Goal: Task Accomplishment & Management: Manage account settings

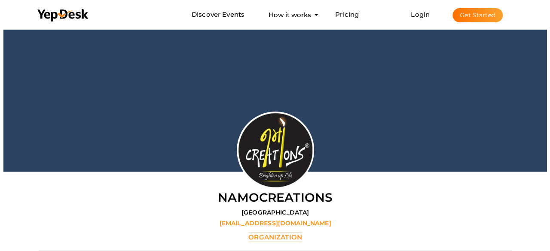
scroll to position [28, 0]
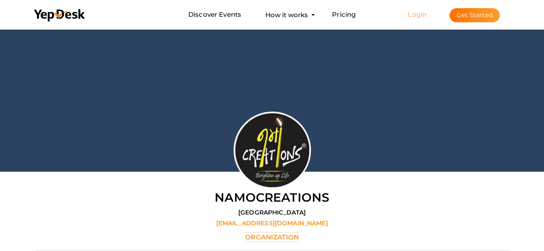
click at [414, 11] on link "Login" at bounding box center [417, 14] width 19 height 8
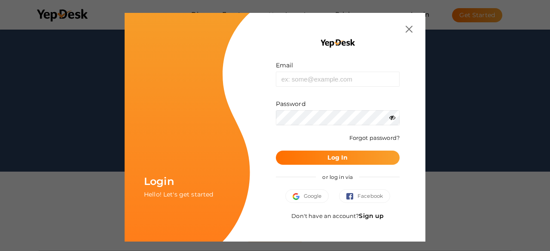
click at [370, 218] on link "Sign up" at bounding box center [371, 216] width 25 height 8
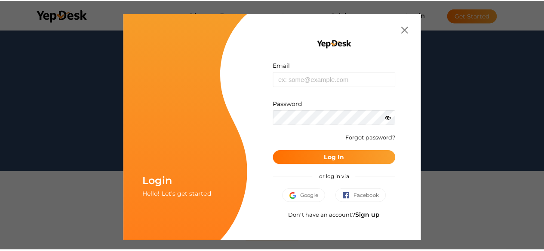
scroll to position [0, 0]
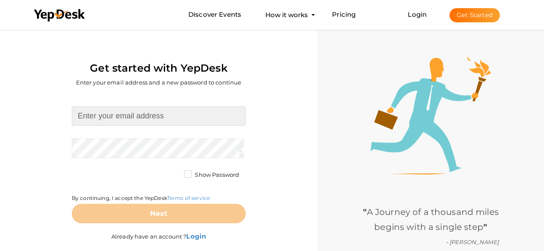
click at [120, 121] on input at bounding box center [159, 116] width 174 height 19
type input "[EMAIL_ADDRESS][DOMAIN_NAME]"
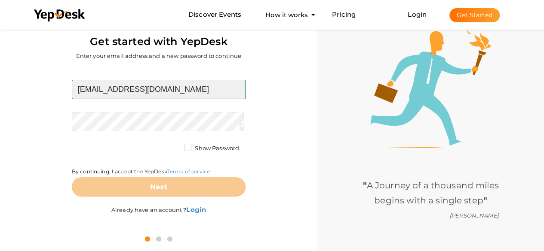
scroll to position [28, 0]
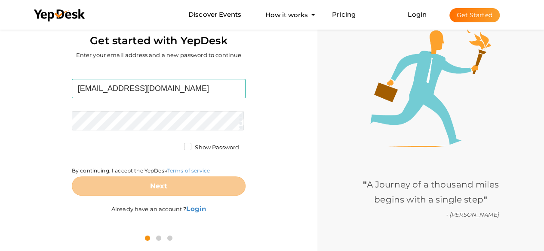
click at [113, 133] on form "[EMAIL_ADDRESS][DOMAIN_NAME] Required. Invalid email. Checking You already have…" at bounding box center [159, 137] width 174 height 117
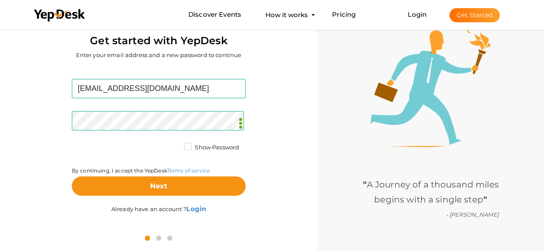
click at [187, 141] on form "yadavproductssocks@gmail.com Required. Invalid email. Checking You already have…" at bounding box center [159, 137] width 174 height 117
drag, startPoint x: 184, startPoint y: 150, endPoint x: 187, endPoint y: 161, distance: 11.6
click at [186, 150] on label "Show Password" at bounding box center [211, 148] width 55 height 9
click at [175, 145] on input "Show Password" at bounding box center [175, 145] width 0 height 0
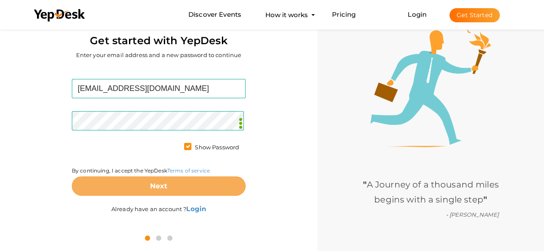
click at [175, 180] on button "Next" at bounding box center [159, 186] width 174 height 19
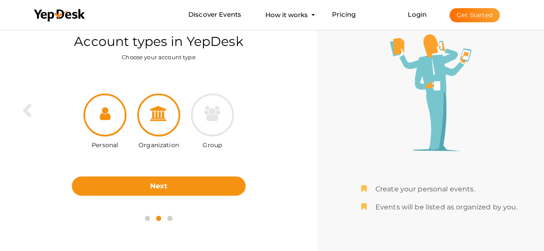
drag, startPoint x: 155, startPoint y: 121, endPoint x: 163, endPoint y: 135, distance: 17.0
click at [156, 123] on div at bounding box center [158, 115] width 43 height 43
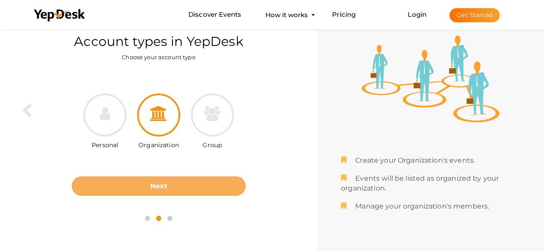
click at [158, 181] on button "Next" at bounding box center [159, 186] width 174 height 19
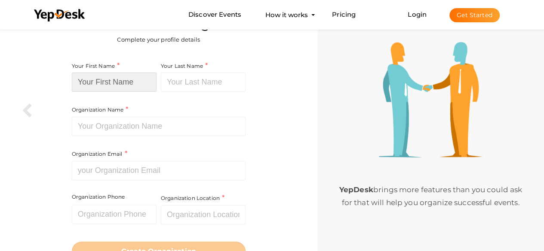
click at [106, 80] on input at bounding box center [114, 82] width 85 height 19
type input "Yadav"
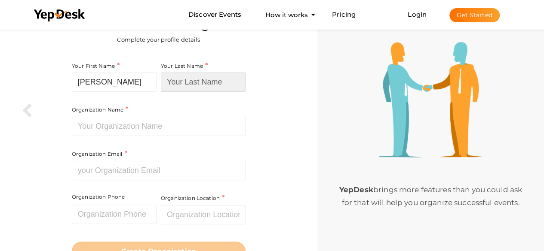
type input "Products"
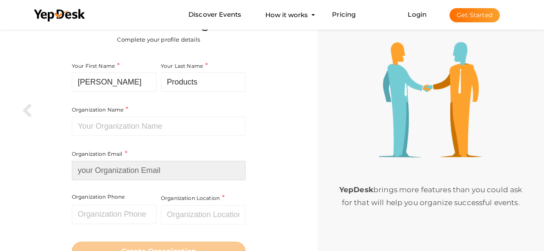
type input "[EMAIL_ADDRESS][DOMAIN_NAME]"
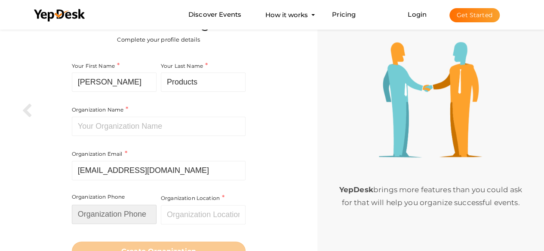
type input "09873714405"
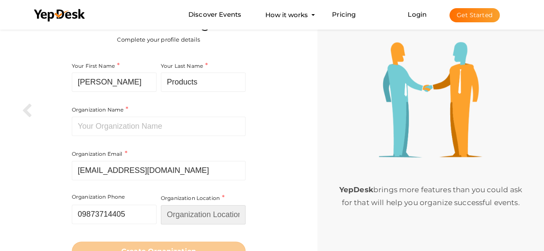
type input "[GEOGRAPHIC_DATA]"
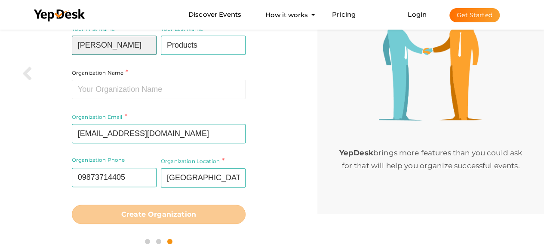
scroll to position [67, 0]
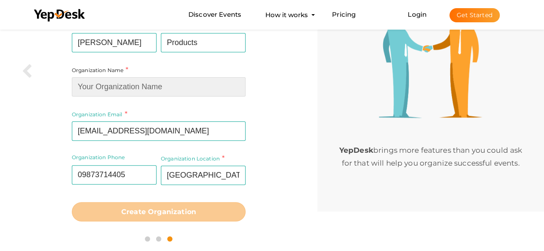
click at [147, 86] on input at bounding box center [159, 86] width 174 height 19
click at [161, 92] on input at bounding box center [159, 86] width 174 height 19
paste input "Yadav Products"
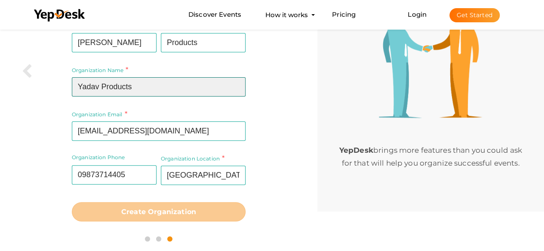
type input "Yadav Products"
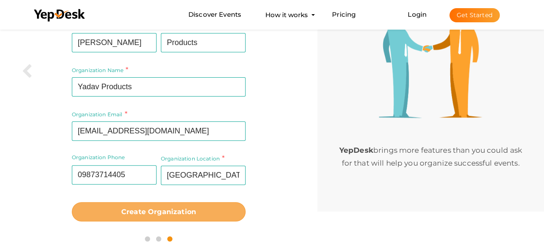
click at [186, 208] on b "Create Organization" at bounding box center [158, 212] width 75 height 8
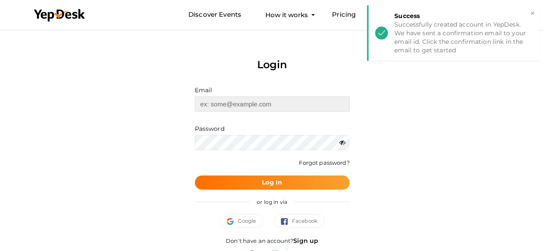
click at [236, 106] on input "text" at bounding box center [272, 104] width 155 height 15
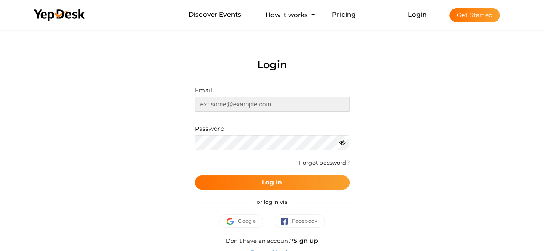
type input "[EMAIL_ADDRESS][DOMAIN_NAME]"
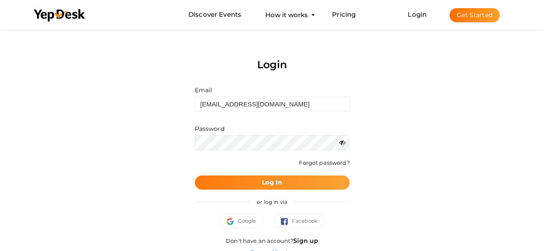
click at [277, 179] on span "Log In" at bounding box center [272, 182] width 20 height 9
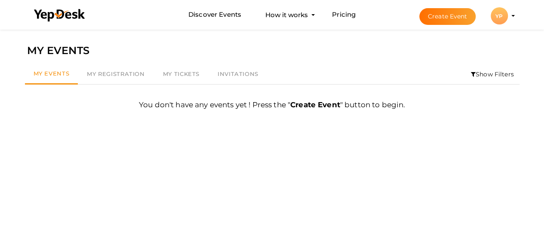
click at [506, 17] on div "YP" at bounding box center [498, 15] width 17 height 17
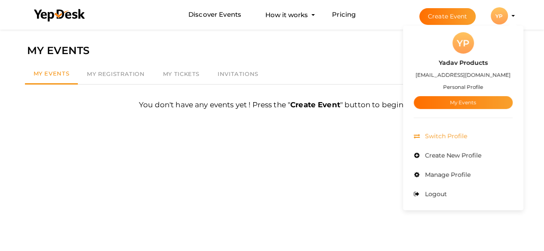
click at [454, 138] on span "Switch Profile" at bounding box center [445, 136] width 44 height 8
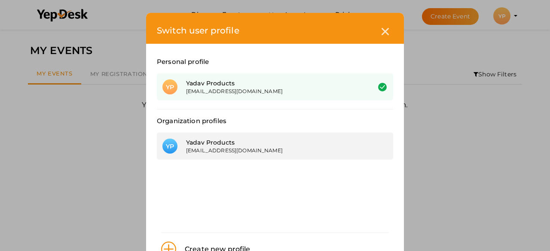
click at [236, 144] on div "Yadav Products" at bounding box center [272, 142] width 172 height 9
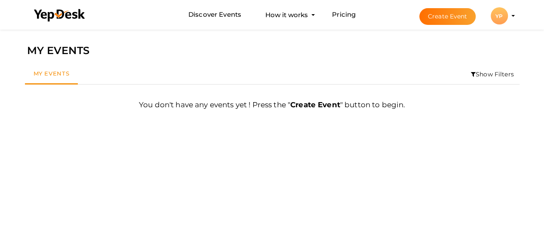
click at [503, 14] on div "YP" at bounding box center [498, 15] width 17 height 17
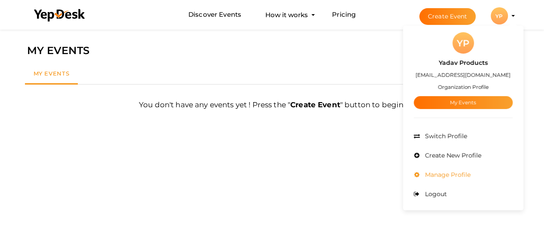
click at [429, 172] on span "Manage Profile" at bounding box center [447, 175] width 48 height 8
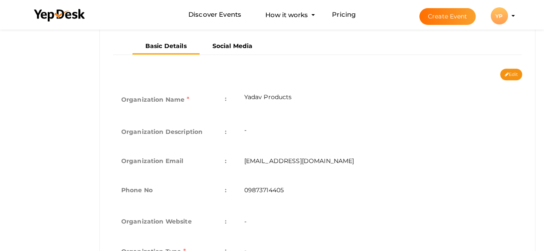
scroll to position [172, 0]
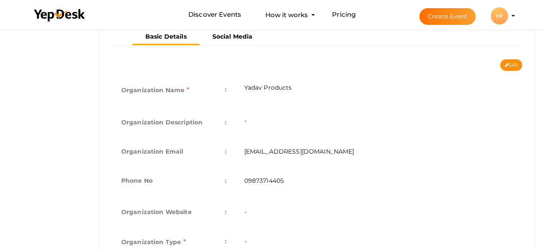
click at [290, 118] on td "-" at bounding box center [378, 122] width 287 height 29
click at [278, 119] on td "-" at bounding box center [378, 122] width 287 height 29
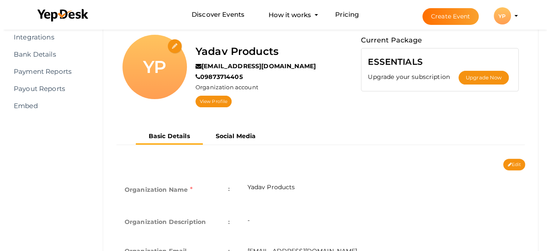
scroll to position [71, 0]
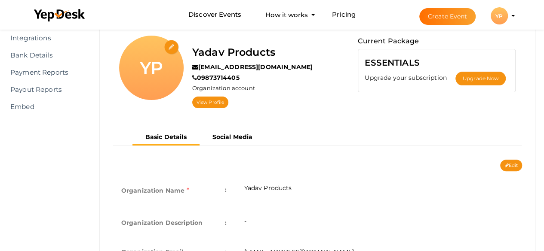
click at [168, 48] on input "file" at bounding box center [171, 47] width 15 height 15
type input "C:\fakepath\Yadav product Logo with background.jpg"
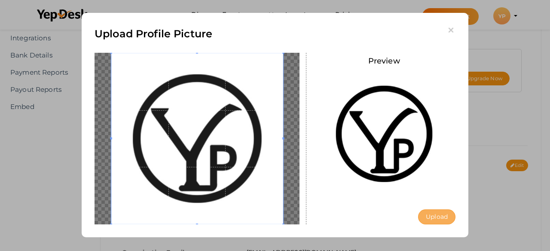
click at [435, 217] on button "Upload" at bounding box center [436, 217] width 37 height 15
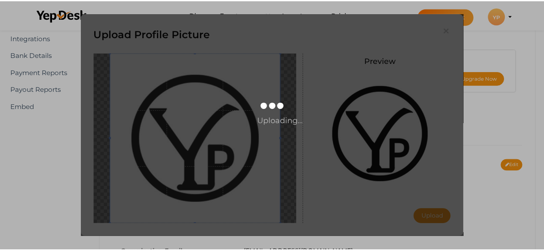
scroll to position [0, 0]
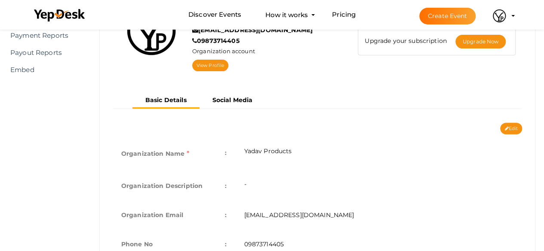
scroll to position [157, 0]
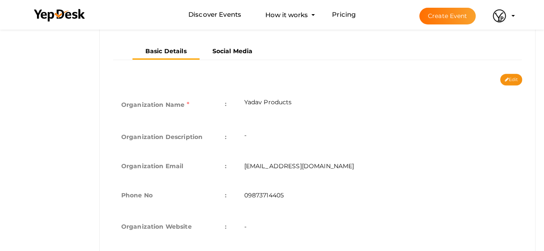
click at [271, 133] on td "-" at bounding box center [378, 137] width 287 height 29
click at [512, 70] on div "Basic Details Social Media" at bounding box center [317, 59] width 422 height 30
click at [509, 82] on button "Edit" at bounding box center [511, 80] width 22 height 12
type input "Yadav Products"
type input "[EMAIL_ADDRESS][DOMAIN_NAME]"
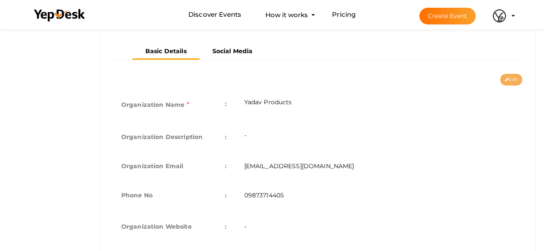
type input "09873714405"
select select "9"
type input "[GEOGRAPHIC_DATA]"
type input "Yadav Products1"
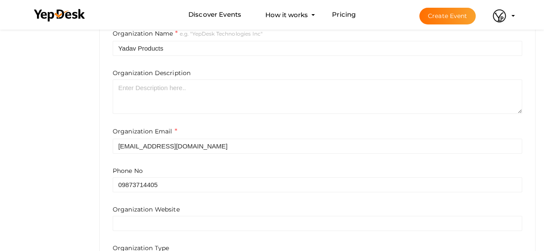
scroll to position [215, 0]
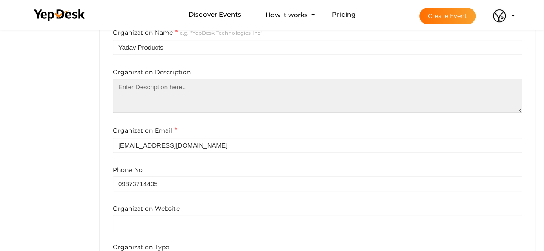
click at [187, 87] on textarea at bounding box center [317, 96] width 409 height 34
click at [159, 96] on textarea at bounding box center [317, 96] width 409 height 34
paste textarea "Established in 1986, Yadav Products has been a leading manufacturer and wholesa…"
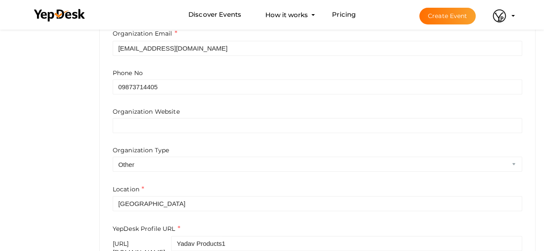
scroll to position [315, 0]
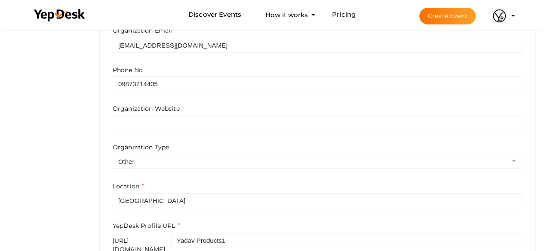
type textarea "Established in 1986, Yadav Products has been a leading manufacturer and wholesa…"
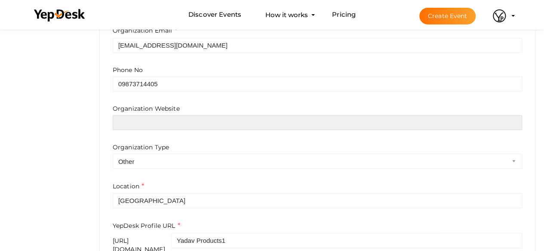
click at [181, 123] on input "text" at bounding box center [317, 122] width 409 height 15
click at [179, 128] on input "text" at bounding box center [317, 122] width 409 height 15
paste input "https://yadavproducts.com/"
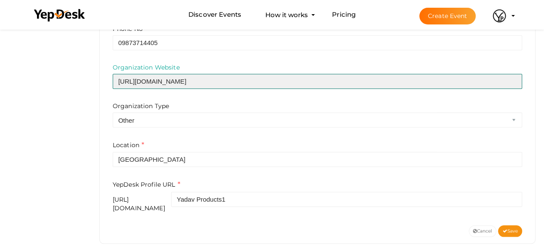
scroll to position [359, 0]
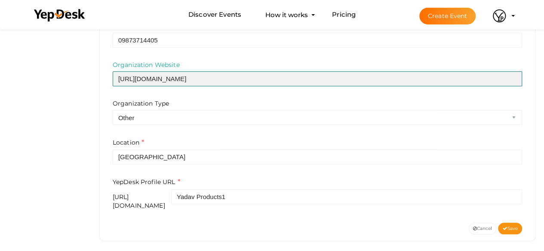
type input "https://yadavproducts.com/"
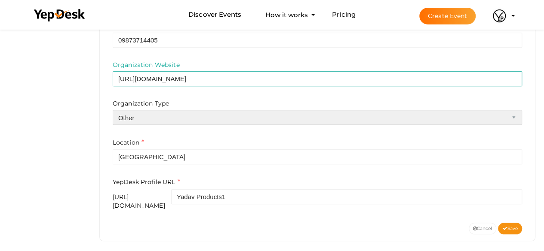
click at [136, 115] on select "Airline Corporation Educational Organization Government Organization Local Busi…" at bounding box center [317, 117] width 409 height 15
click at [113, 110] on select "Airline Corporation Educational Organization Government Organization Local Busi…" at bounding box center [317, 117] width 409 height 15
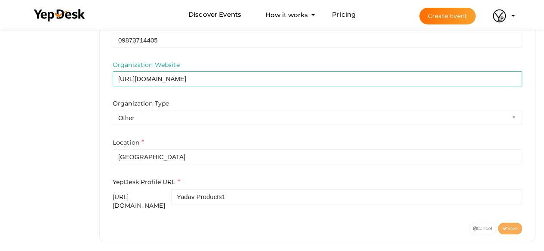
click at [505, 227] on icon at bounding box center [504, 229] width 5 height 5
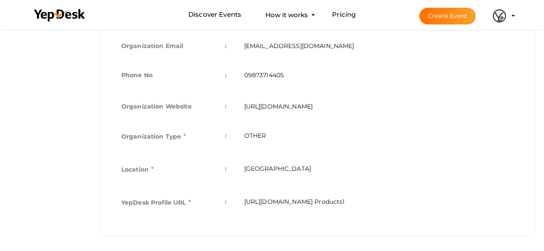
scroll to position [312, 0]
drag, startPoint x: 403, startPoint y: 199, endPoint x: 238, endPoint y: 200, distance: 165.1
click at [238, 200] on td "[URL][DOMAIN_NAME] Products1" at bounding box center [378, 202] width 287 height 33
copy td "[URL][DOMAIN_NAME] Products1"
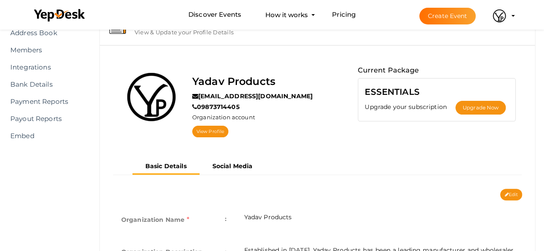
scroll to position [0, 0]
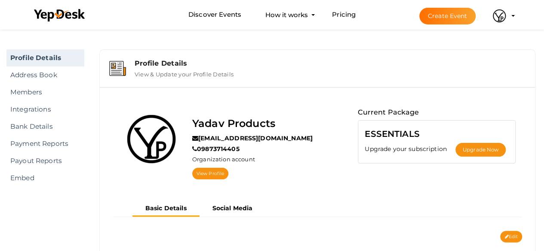
click at [502, 13] on img at bounding box center [498, 15] width 17 height 17
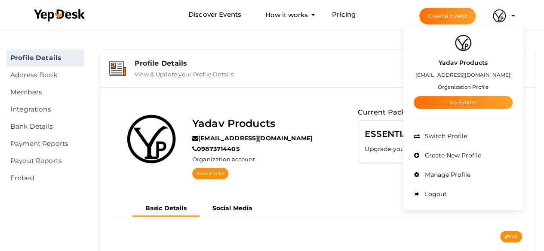
click at [460, 61] on label "Yadav Products" at bounding box center [462, 63] width 49 height 10
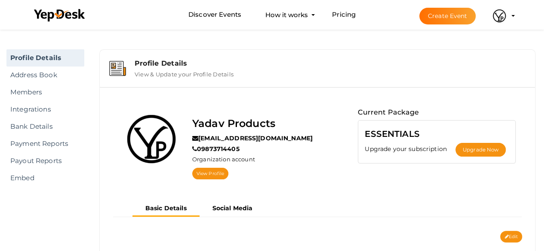
click at [503, 14] on img at bounding box center [498, 15] width 17 height 17
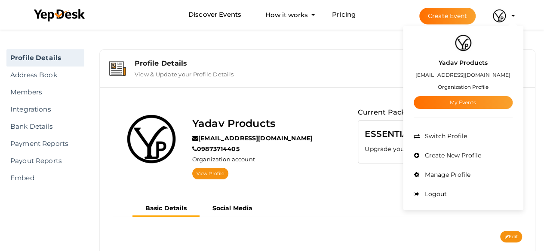
click at [455, 86] on small "Organization Profile" at bounding box center [463, 87] width 51 height 6
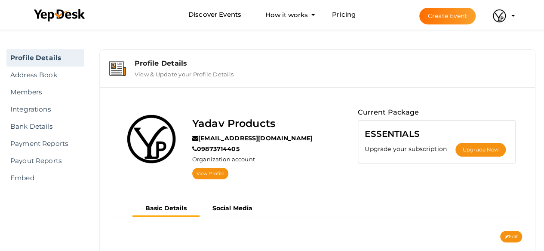
click at [506, 17] on img at bounding box center [498, 15] width 17 height 17
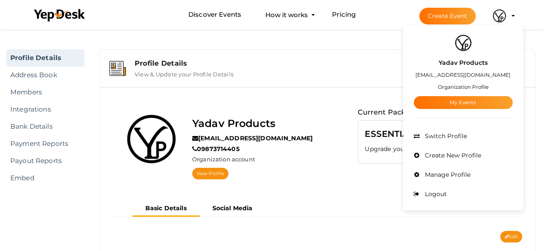
click at [457, 60] on label "Yadav Products" at bounding box center [462, 63] width 49 height 10
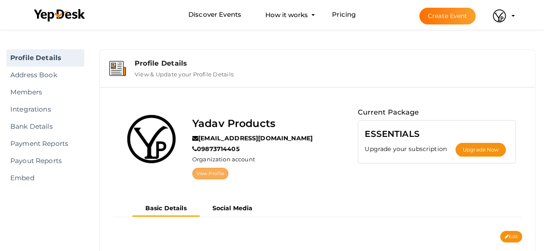
click at [206, 173] on link "View Profile" at bounding box center [210, 174] width 36 height 12
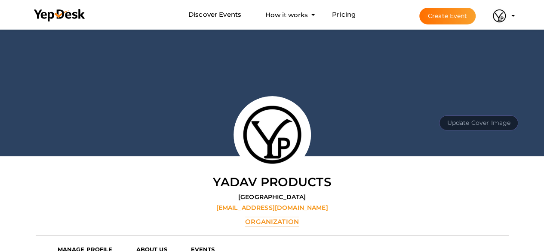
scroll to position [43, 0]
click at [469, 120] on button "Update Cover Image" at bounding box center [478, 123] width 79 height 15
click at [475, 118] on button "Update Cover Image" at bounding box center [478, 123] width 79 height 15
click at [467, 105] on input "file" at bounding box center [478, 103] width 68 height 15
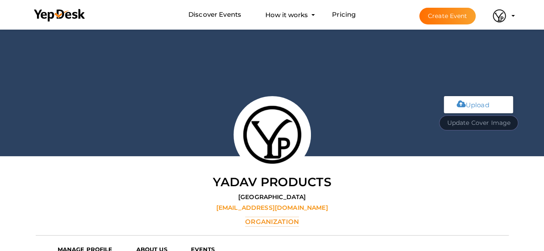
type input "C:\fakepath\yadav cover page.jpg"
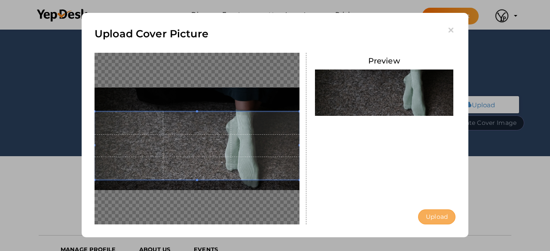
click at [445, 219] on button "Upload" at bounding box center [436, 217] width 37 height 15
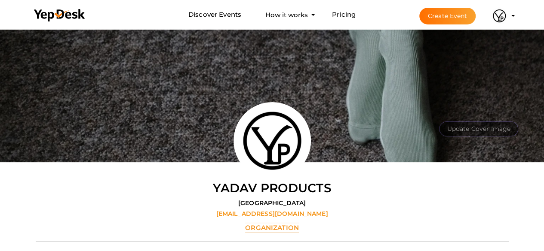
scroll to position [0, 0]
